Goal: Navigation & Orientation: Understand site structure

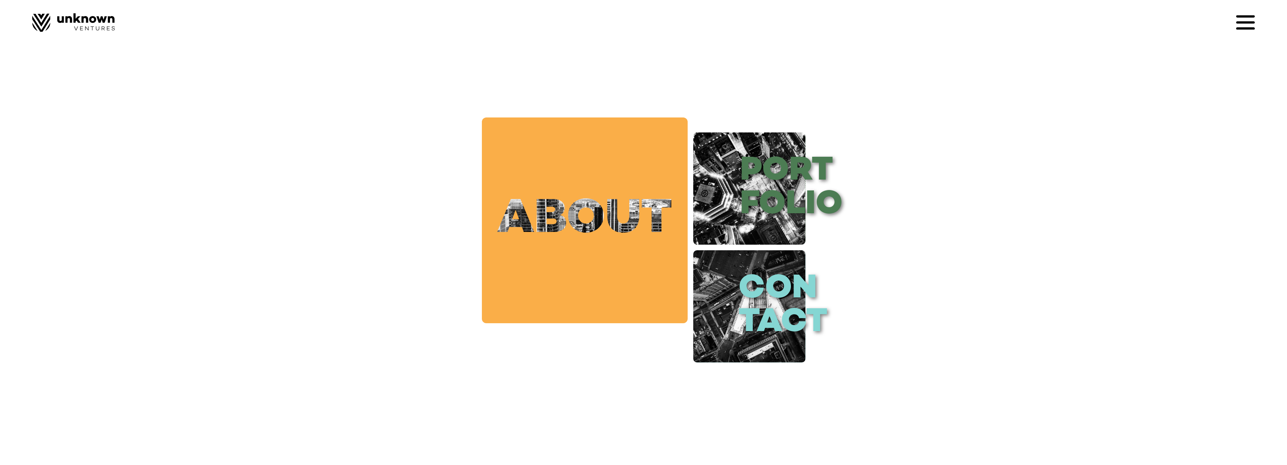
click at [569, 222] on link "about" at bounding box center [585, 220] width 206 height 206
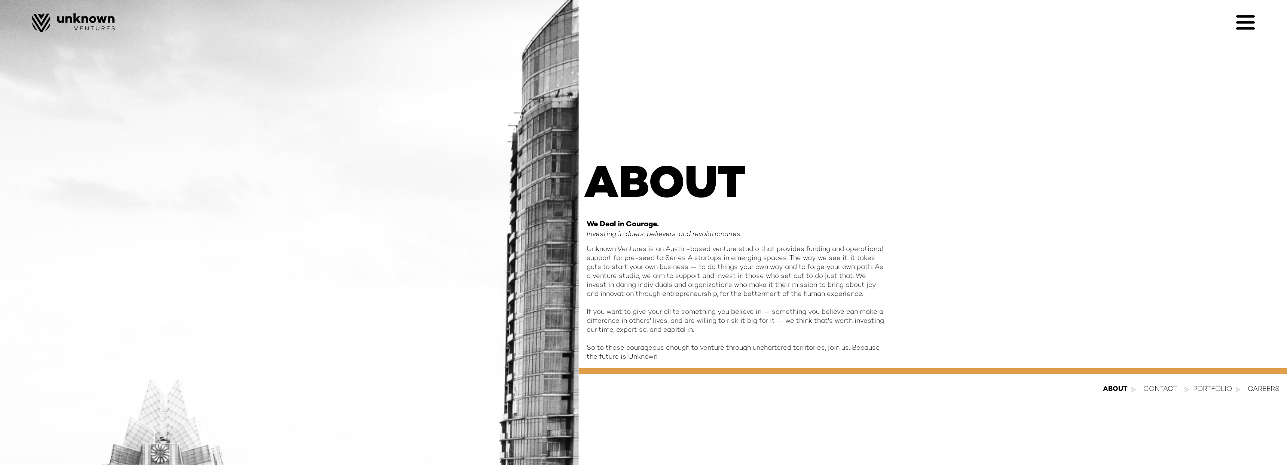
click at [1210, 389] on div "Portfolio" at bounding box center [1212, 389] width 39 height 9
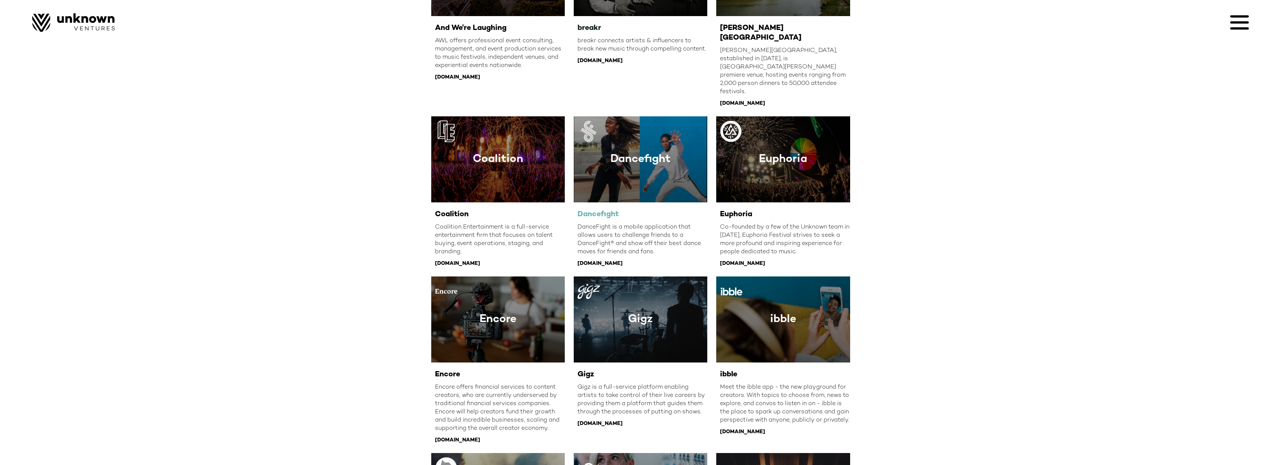
scroll to position [229, 0]
